Goal: Transaction & Acquisition: Book appointment/travel/reservation

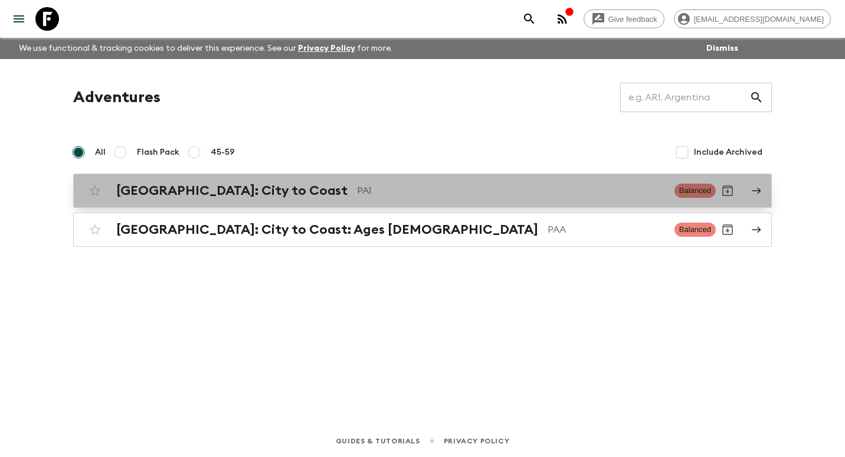
click at [276, 203] on link "[GEOGRAPHIC_DATA]: City to Coast PA1 Balanced" at bounding box center [422, 190] width 699 height 34
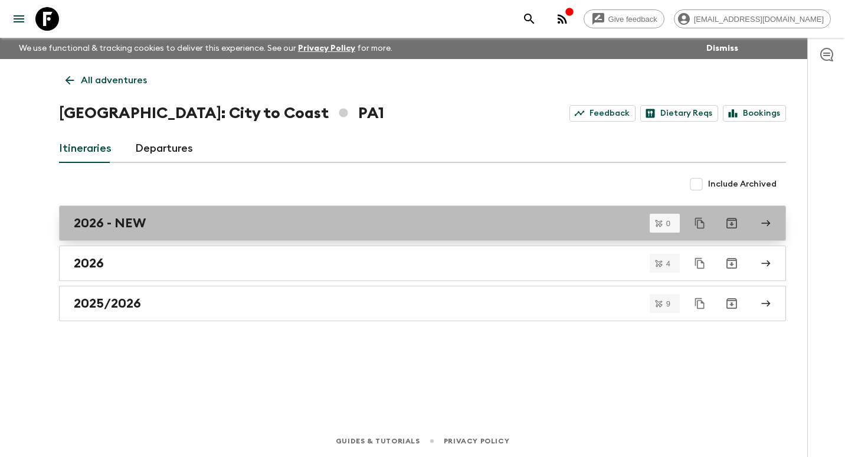
click at [180, 224] on div "2026 - NEW" at bounding box center [411, 222] width 675 height 15
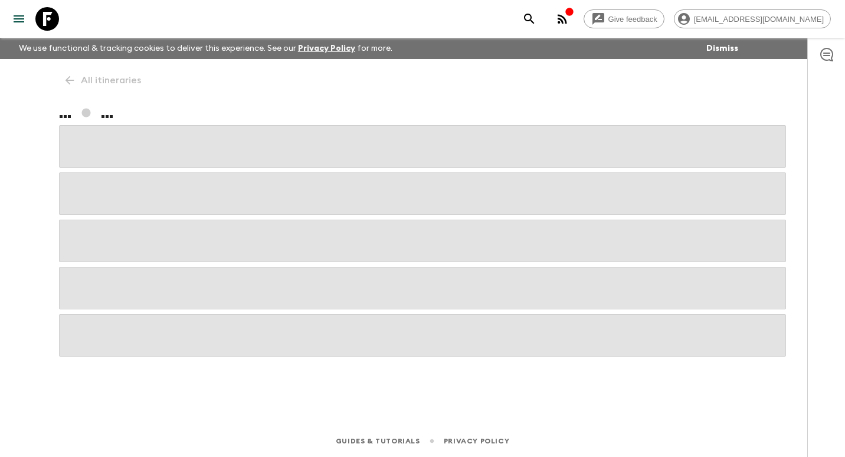
drag, startPoint x: 381, startPoint y: 272, endPoint x: 380, endPoint y: 254, distance: 18.3
click at [370, 254] on div at bounding box center [422, 240] width 727 height 231
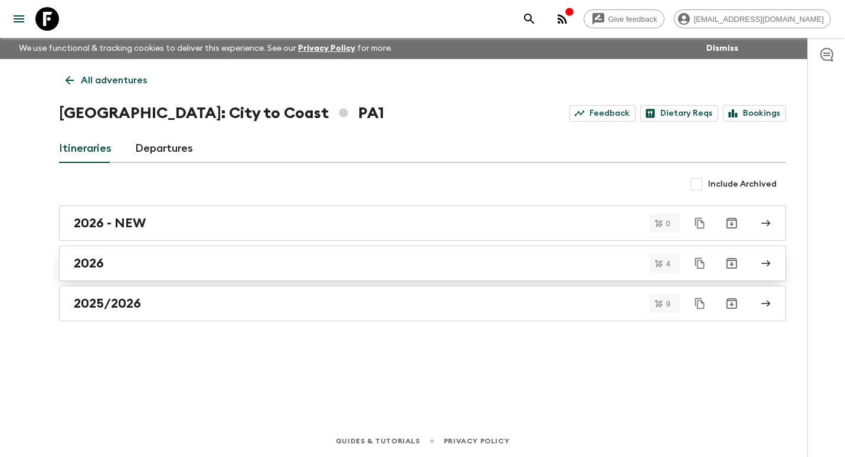
click at [215, 264] on div "2026" at bounding box center [411, 263] width 675 height 15
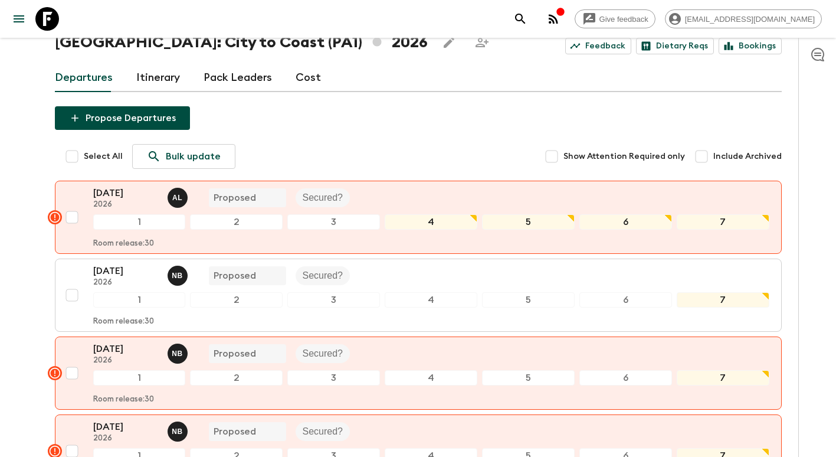
scroll to position [59, 0]
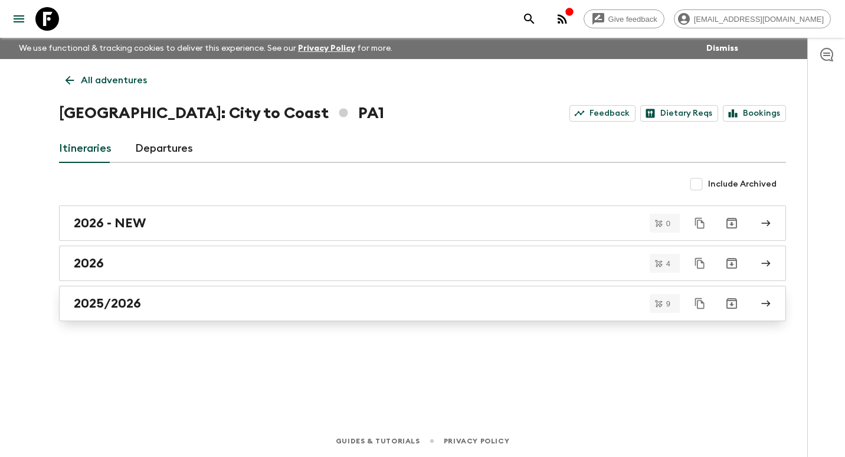
click at [139, 310] on h2 "2025/2026" at bounding box center [107, 303] width 67 height 15
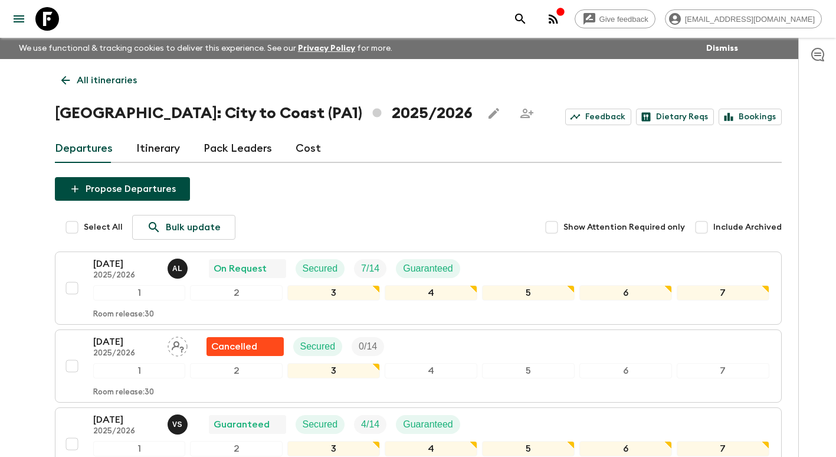
click at [66, 82] on icon at bounding box center [65, 80] width 13 height 13
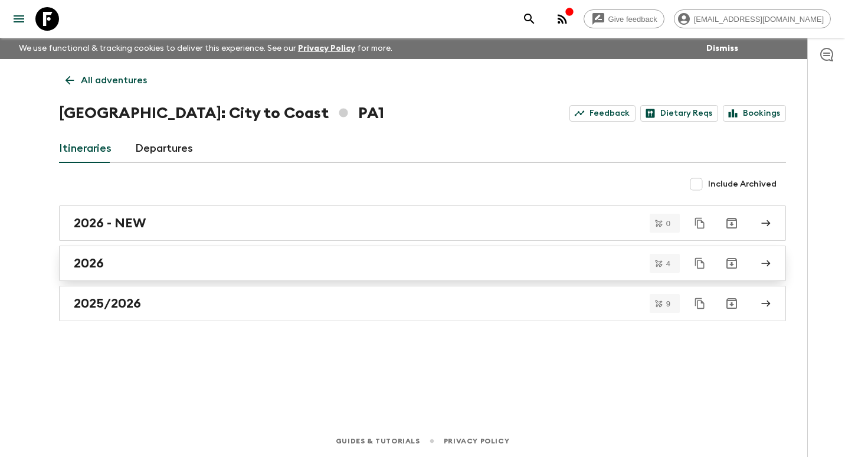
click at [157, 253] on link "2026" at bounding box center [422, 262] width 727 height 35
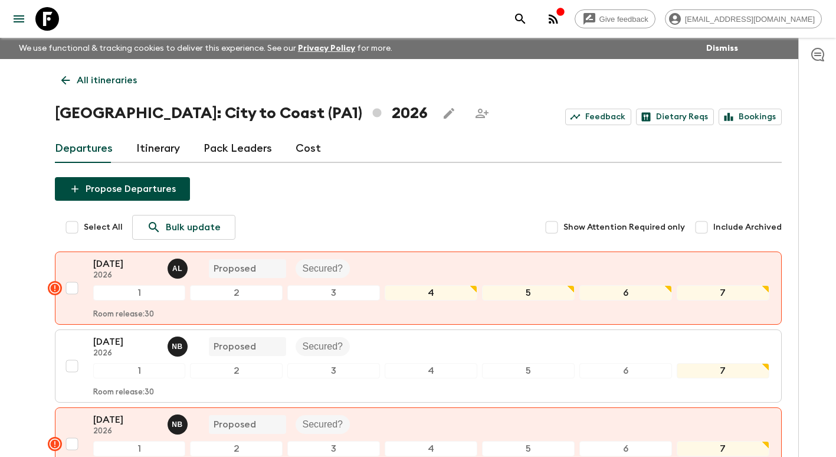
click at [317, 146] on div "Departures Itinerary Pack Leaders Cost" at bounding box center [418, 149] width 727 height 28
click at [311, 148] on link "Cost" at bounding box center [308, 149] width 25 height 28
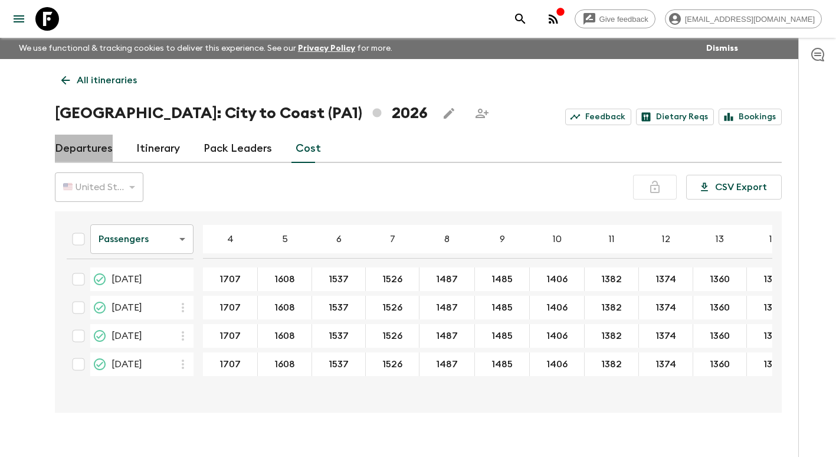
click at [97, 145] on link "Departures" at bounding box center [84, 149] width 58 height 28
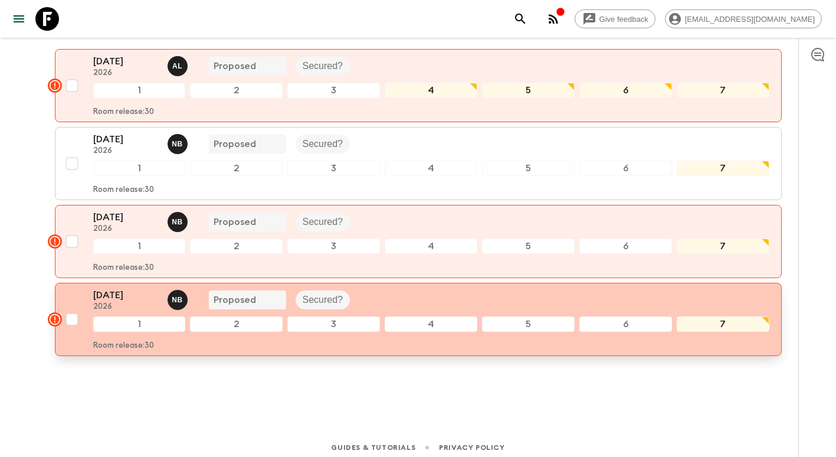
scroll to position [209, 0]
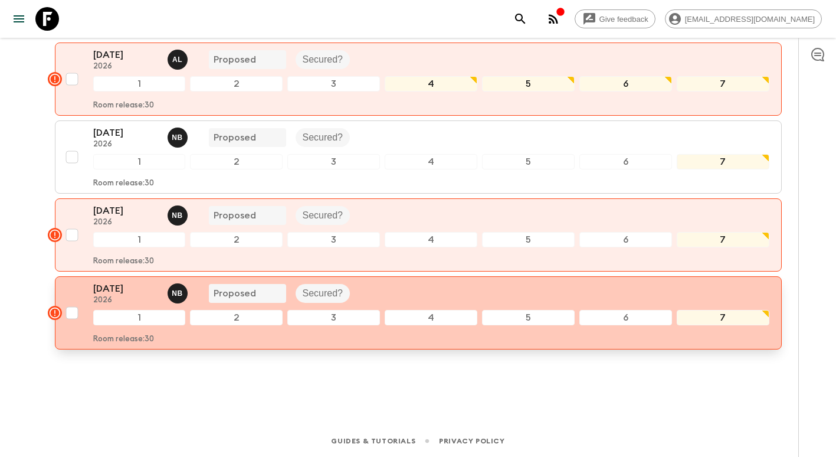
click at [110, 285] on p "[DATE]" at bounding box center [125, 288] width 65 height 14
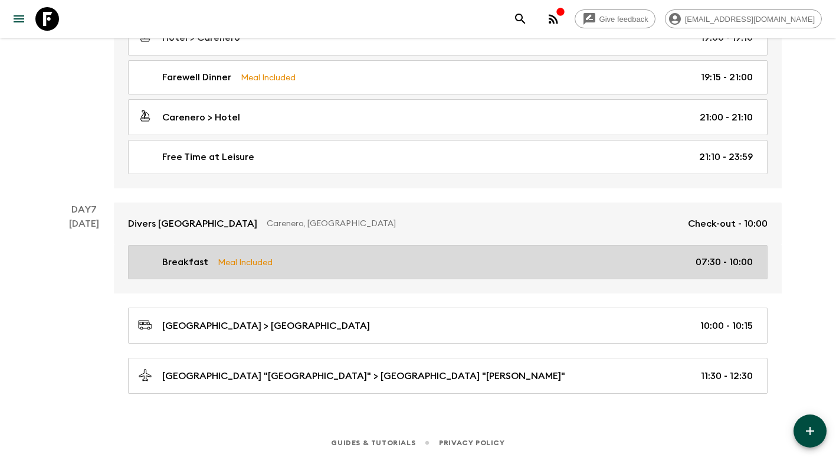
scroll to position [1720, 0]
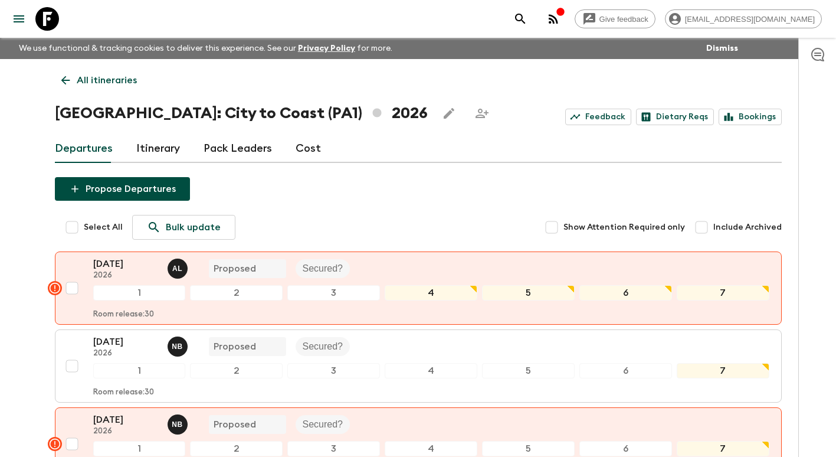
click at [74, 81] on link "All itineraries" at bounding box center [99, 80] width 89 height 24
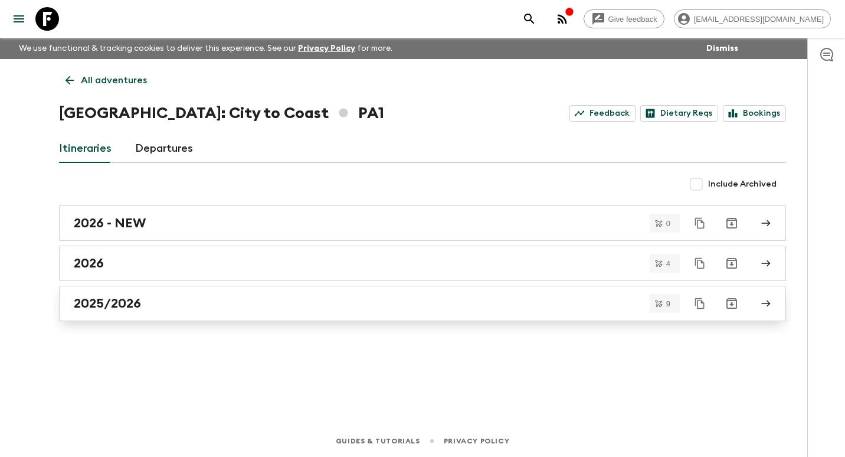
click at [141, 303] on h2 "2025/2026" at bounding box center [107, 303] width 67 height 15
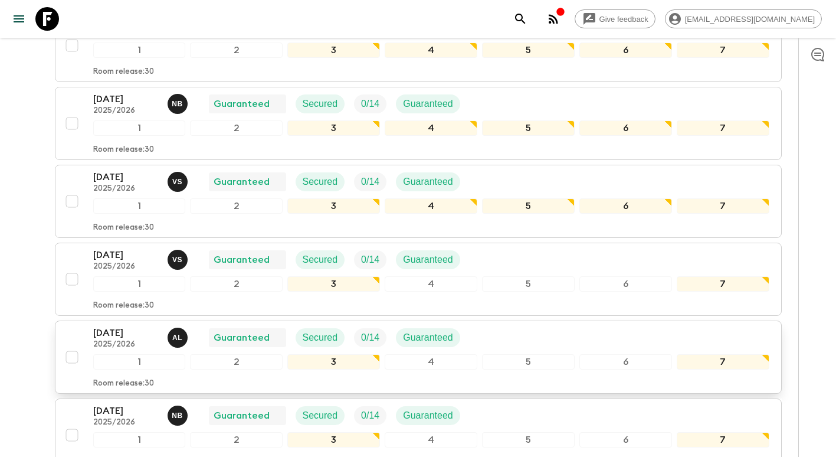
scroll to position [354, 0]
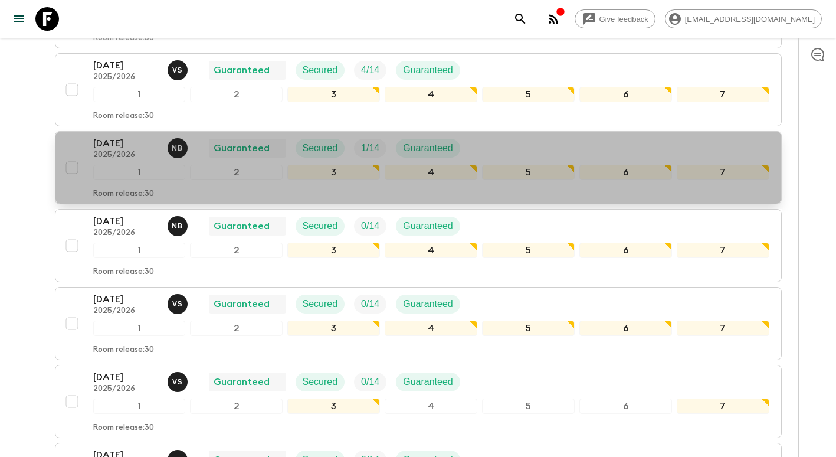
click at [125, 146] on p "[DATE]" at bounding box center [125, 143] width 65 height 14
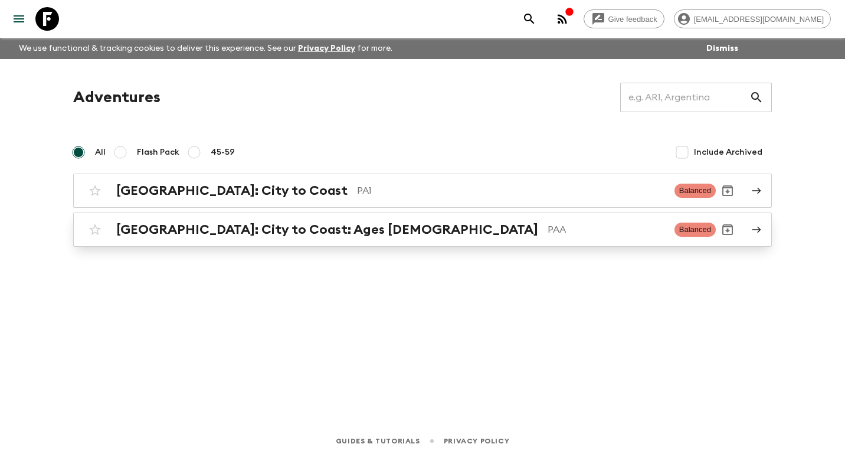
click at [271, 229] on h2 "[GEOGRAPHIC_DATA]: City to Coast: Ages [DEMOGRAPHIC_DATA]" at bounding box center [327, 229] width 422 height 15
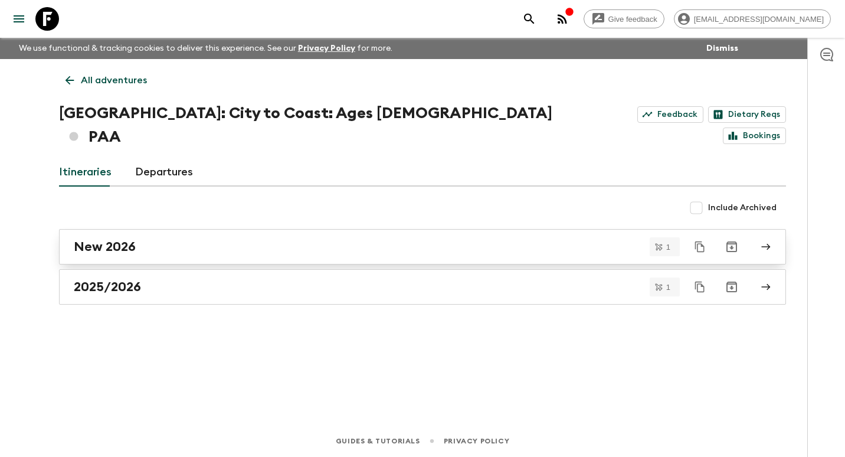
click at [274, 236] on link "New 2026" at bounding box center [422, 246] width 727 height 35
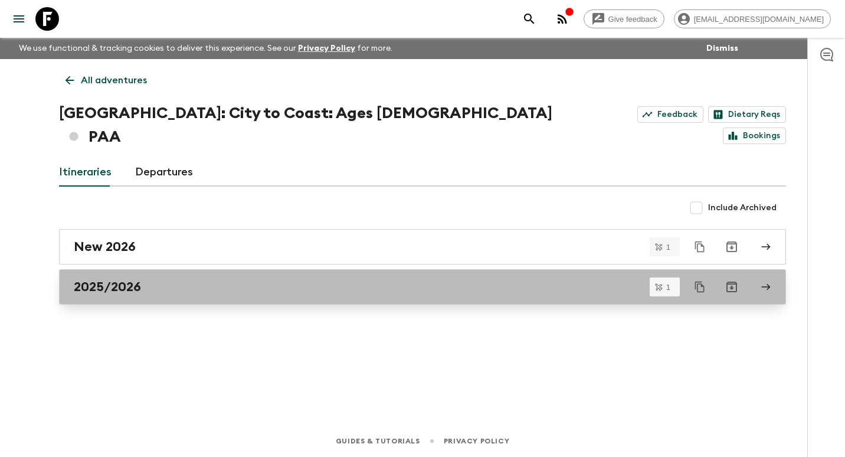
click at [190, 279] on div "2025/2026" at bounding box center [411, 286] width 675 height 15
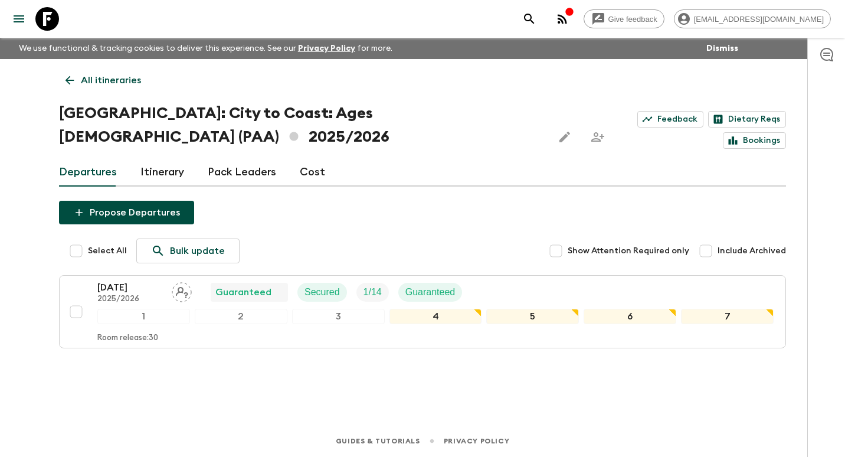
click at [79, 83] on link "All itineraries" at bounding box center [103, 80] width 89 height 24
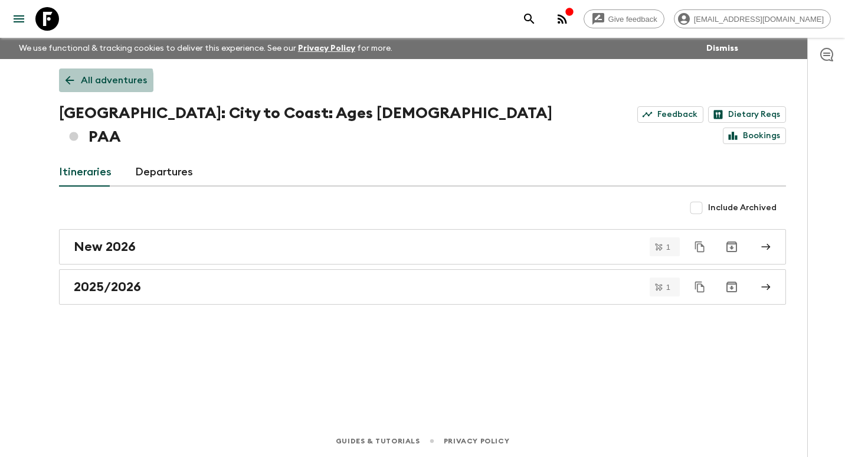
click at [79, 83] on link "All adventures" at bounding box center [106, 80] width 94 height 24
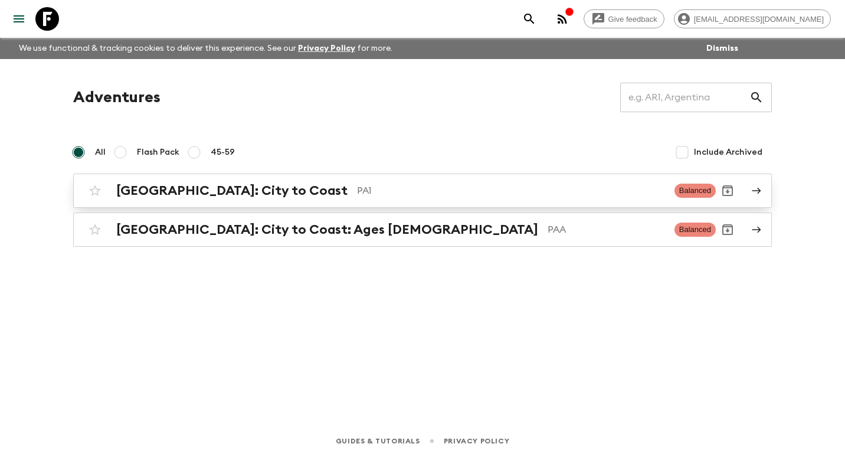
click at [179, 196] on h2 "[GEOGRAPHIC_DATA]: City to Coast" at bounding box center [231, 190] width 231 height 15
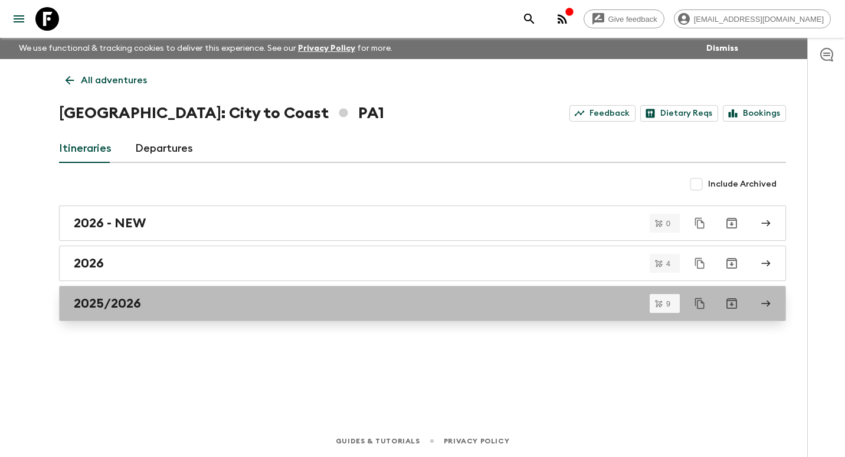
click at [142, 305] on div "2025/2026" at bounding box center [411, 303] width 675 height 15
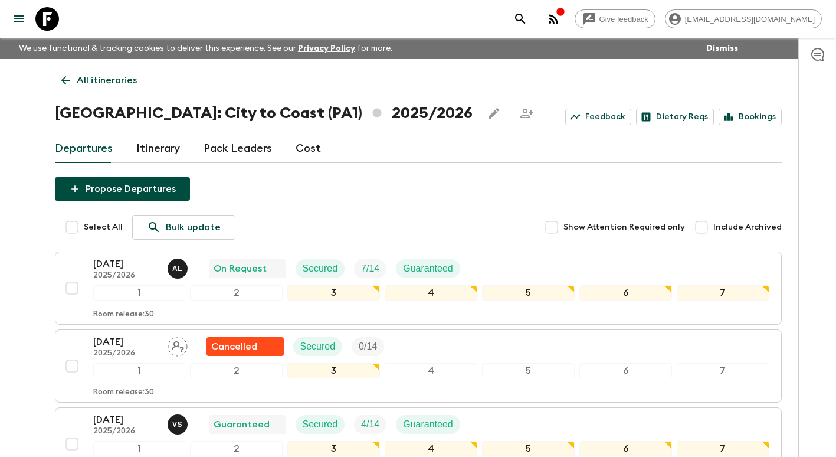
click at [299, 150] on link "Cost" at bounding box center [308, 149] width 25 height 28
